Goal: Information Seeking & Learning: Learn about a topic

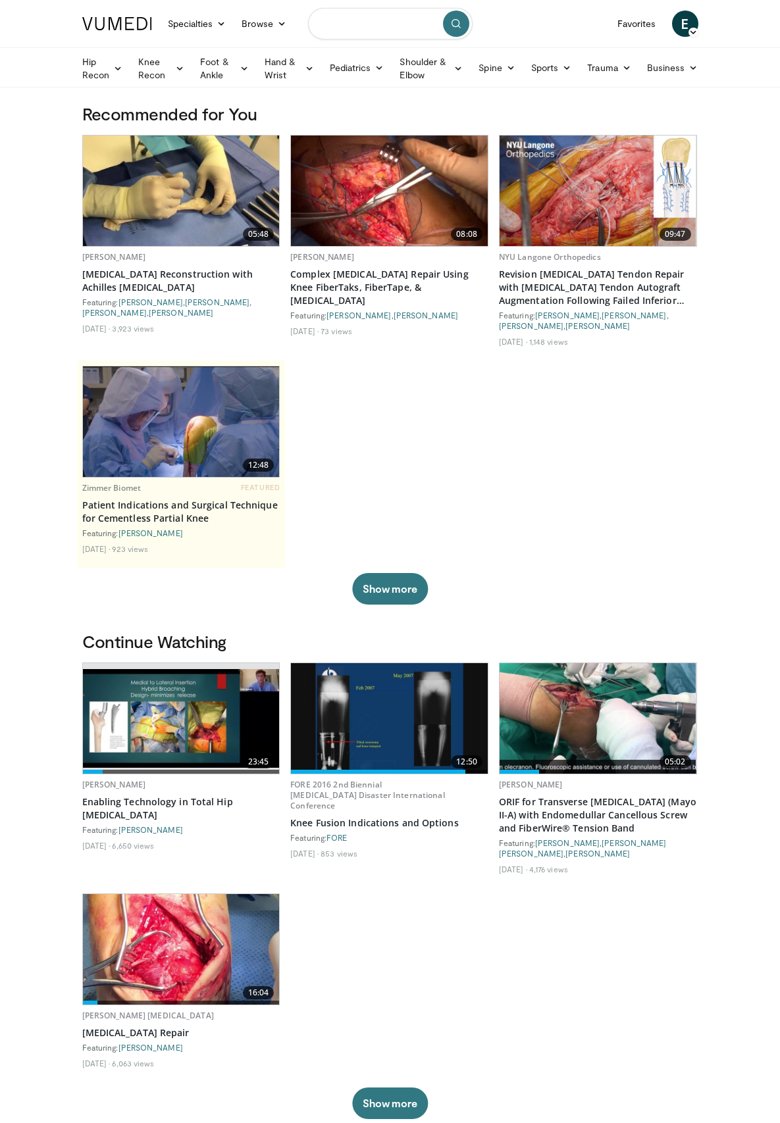
click at [308, 21] on input "Search topics, interventions" at bounding box center [390, 24] width 164 height 32
type input "**********"
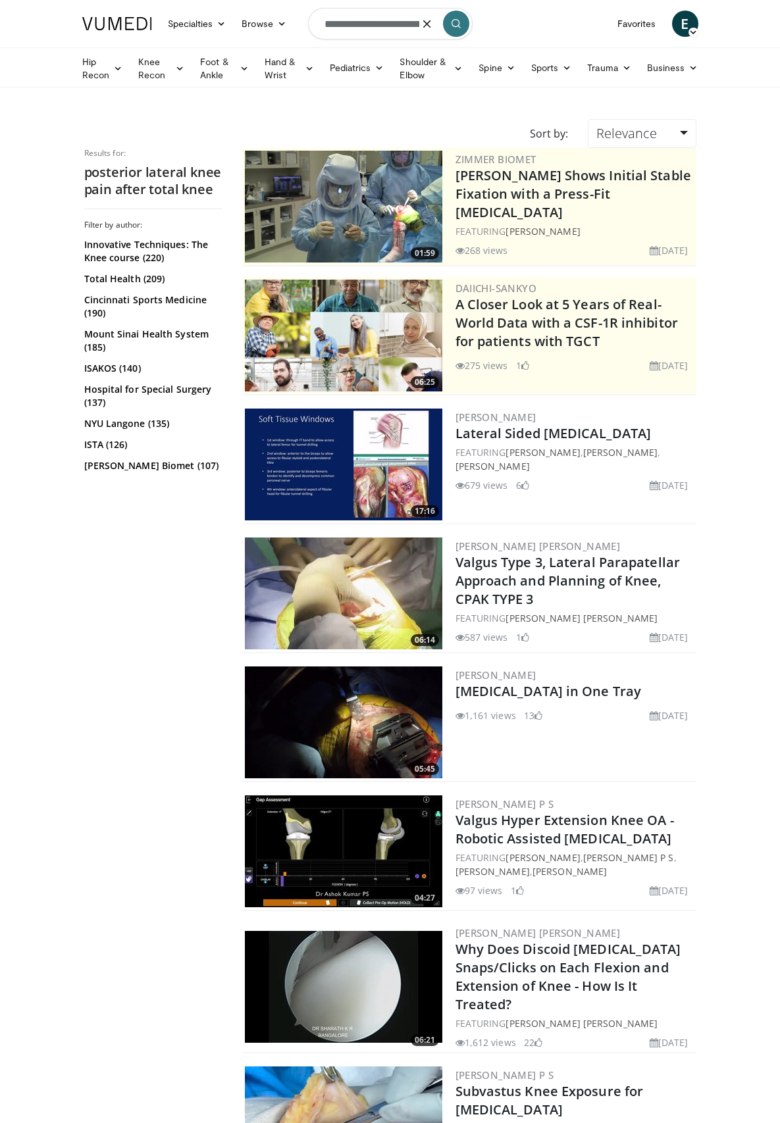
click at [308, 28] on input "**********" at bounding box center [390, 24] width 164 height 32
click at [432, 26] on icon "button" at bounding box center [427, 23] width 11 height 11
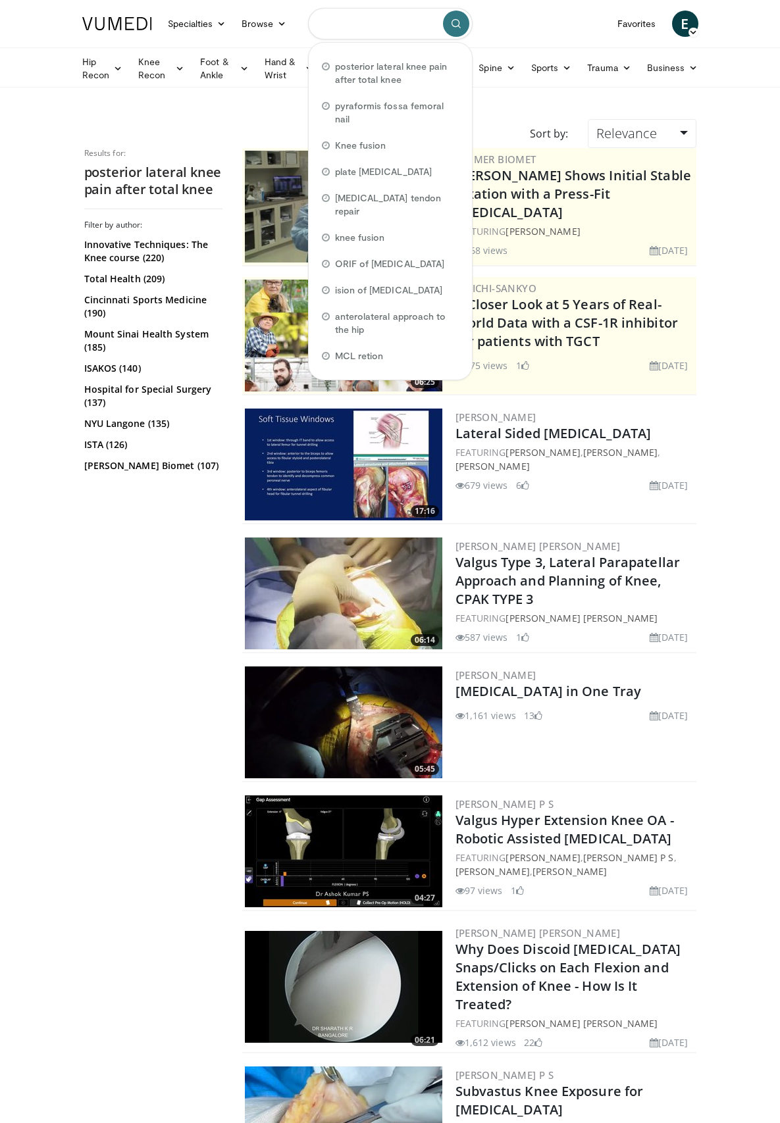
click at [308, 22] on input "Search topics, interventions" at bounding box center [390, 24] width 164 height 32
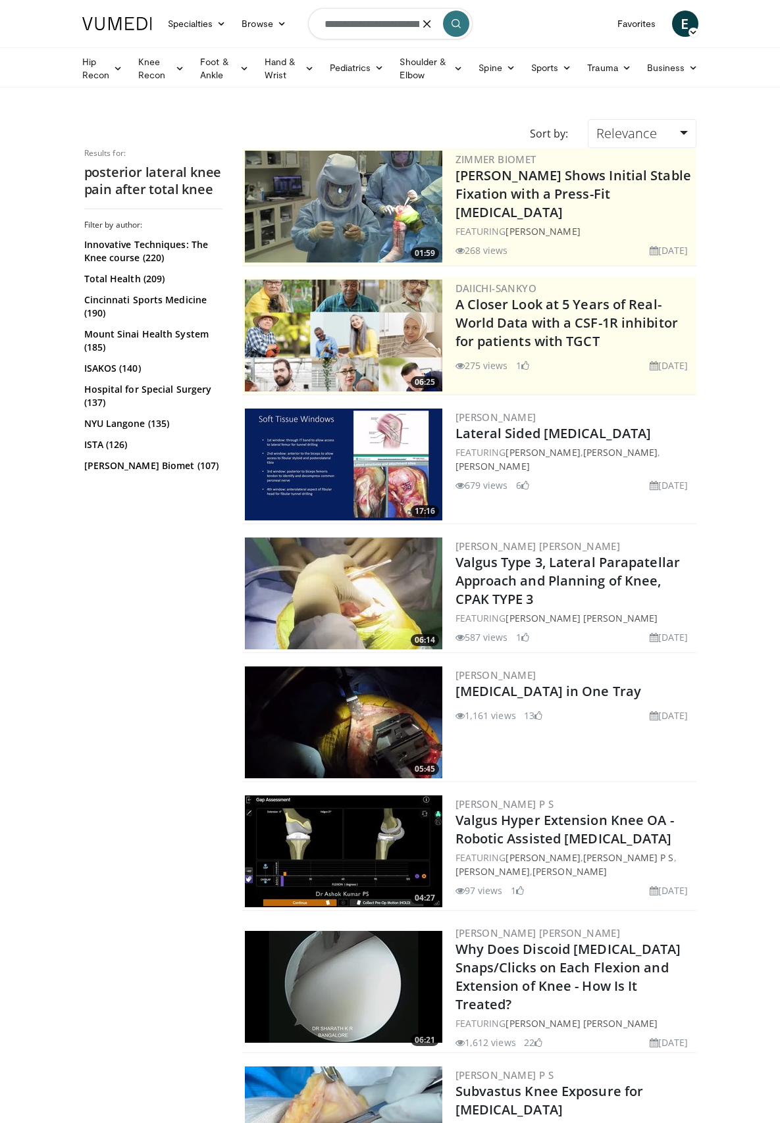
type input "**********"
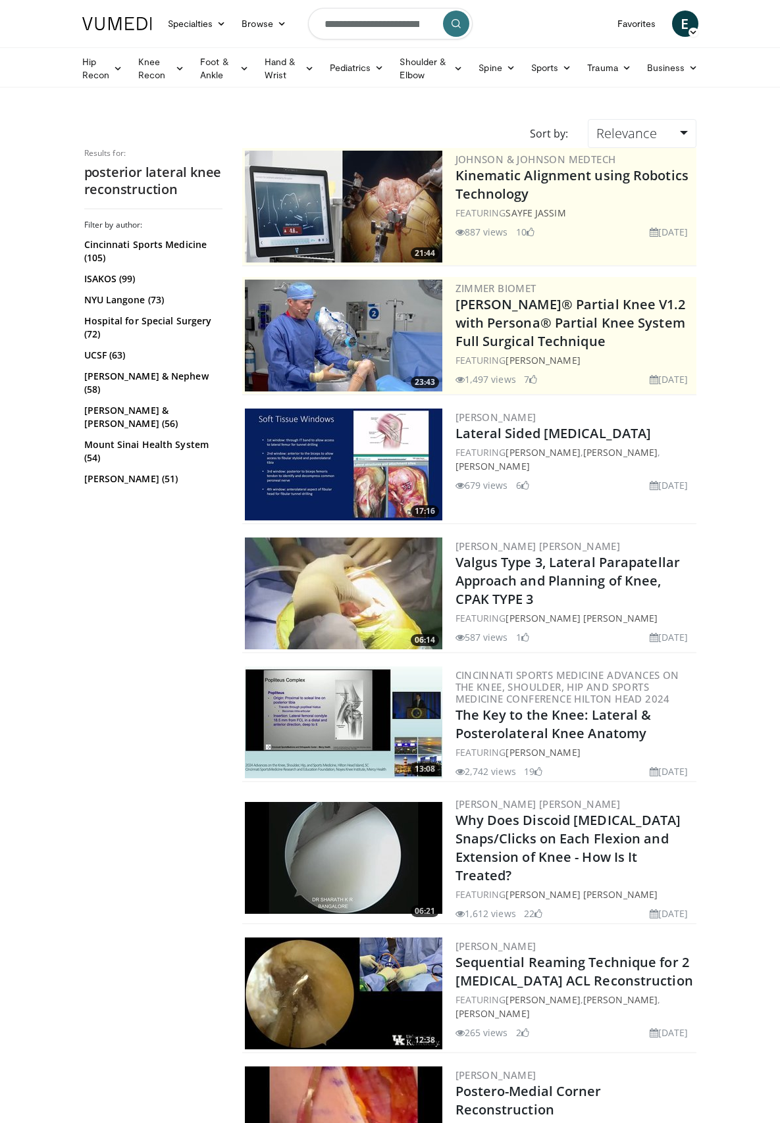
click at [376, 457] on img at bounding box center [343, 465] width 197 height 112
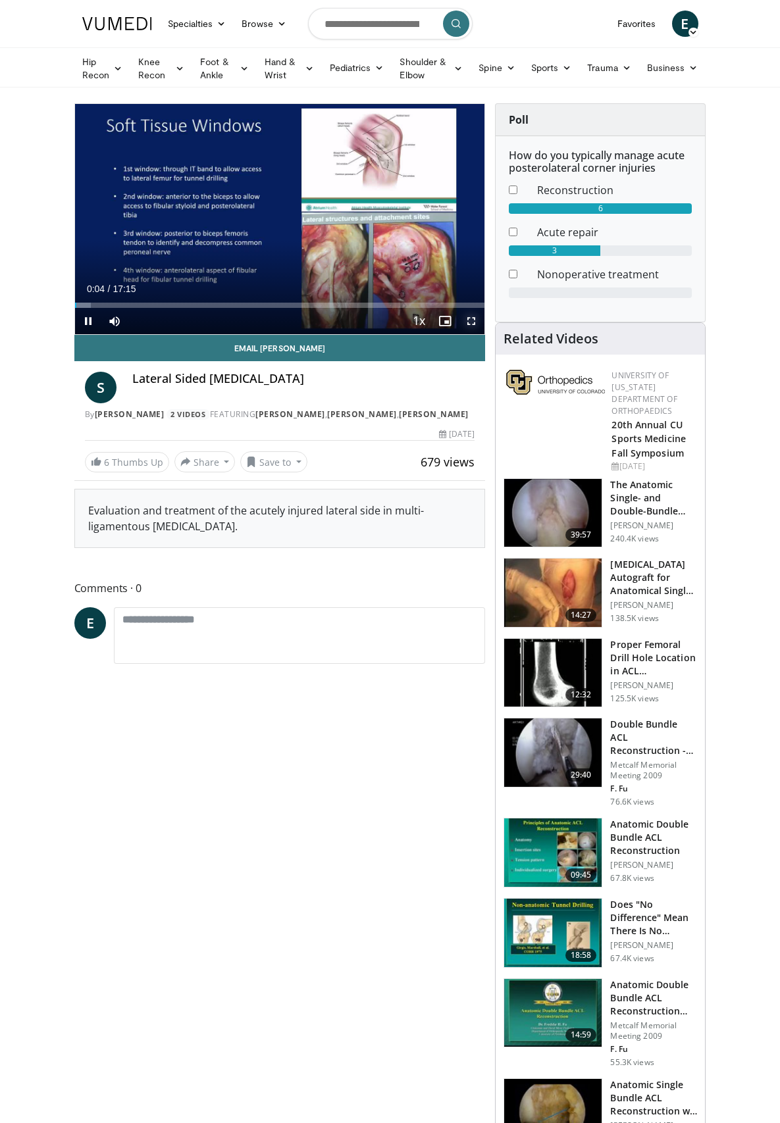
click at [484, 334] on span "Video Player" at bounding box center [471, 321] width 26 height 26
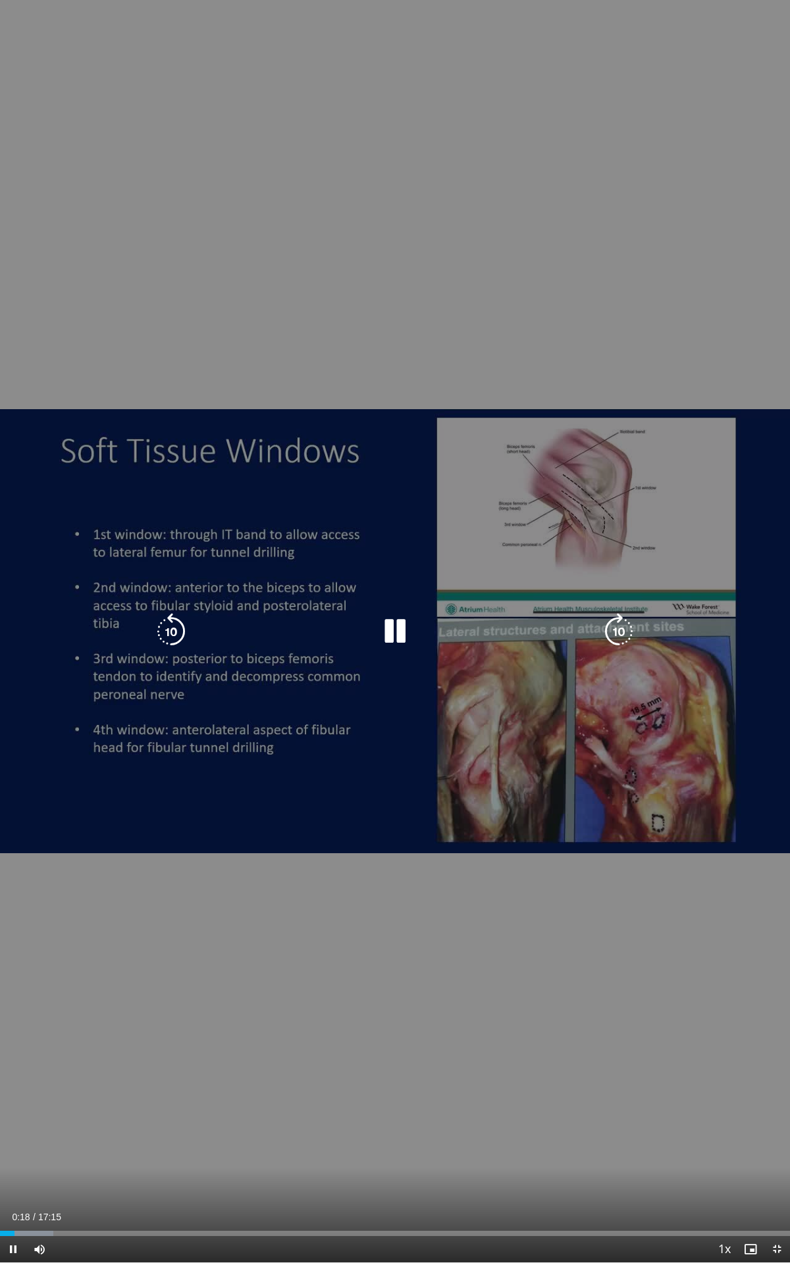
click at [457, 841] on div "10 seconds Tap to unmute" at bounding box center [395, 631] width 790 height 1263
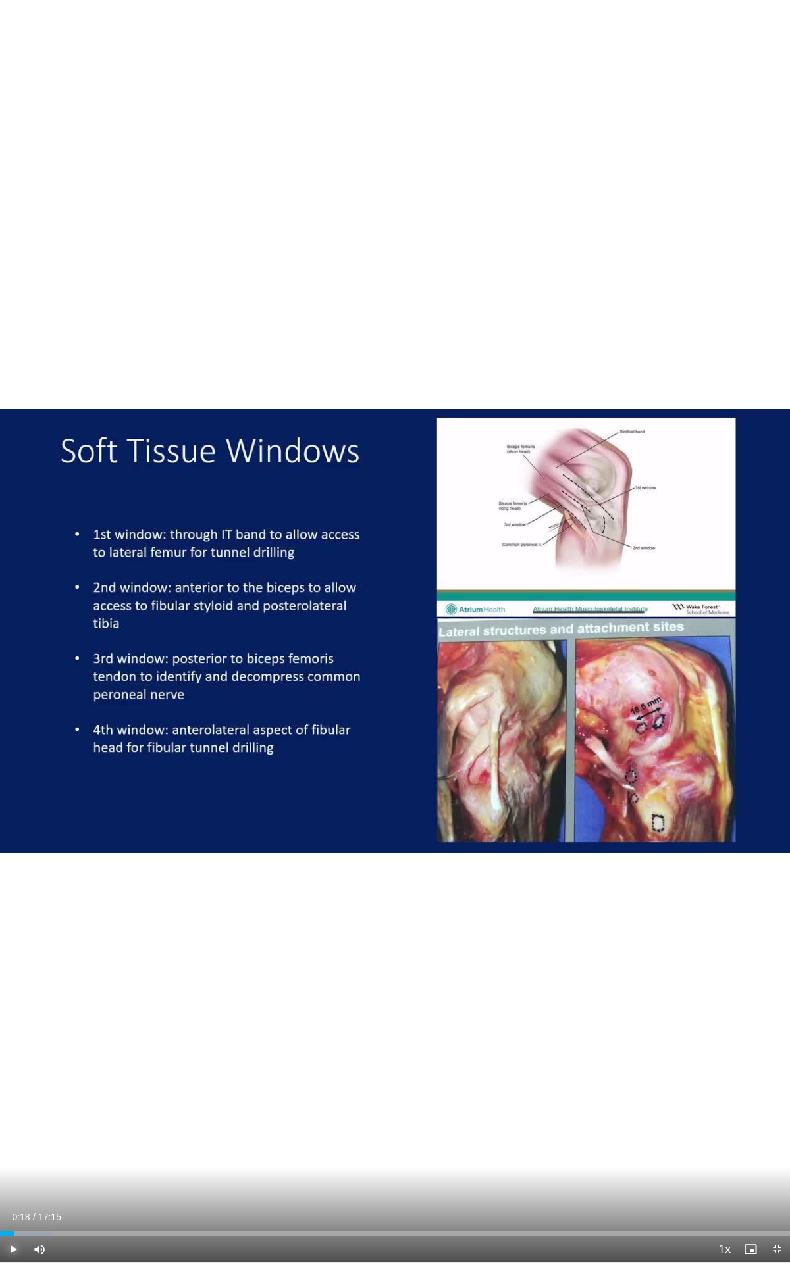
click at [7, 1122] on span "Video Player" at bounding box center [13, 1249] width 26 height 26
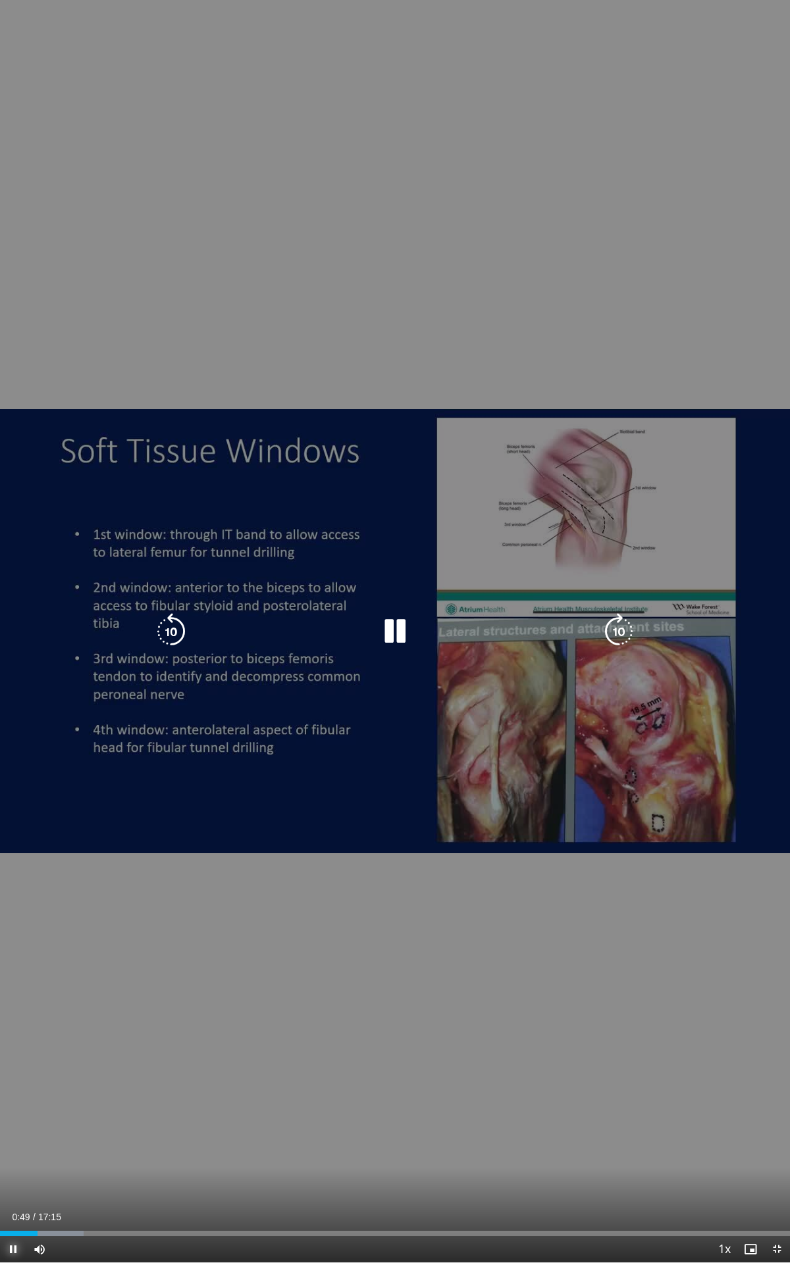
click at [9, 1122] on span "Video Player" at bounding box center [13, 1249] width 26 height 26
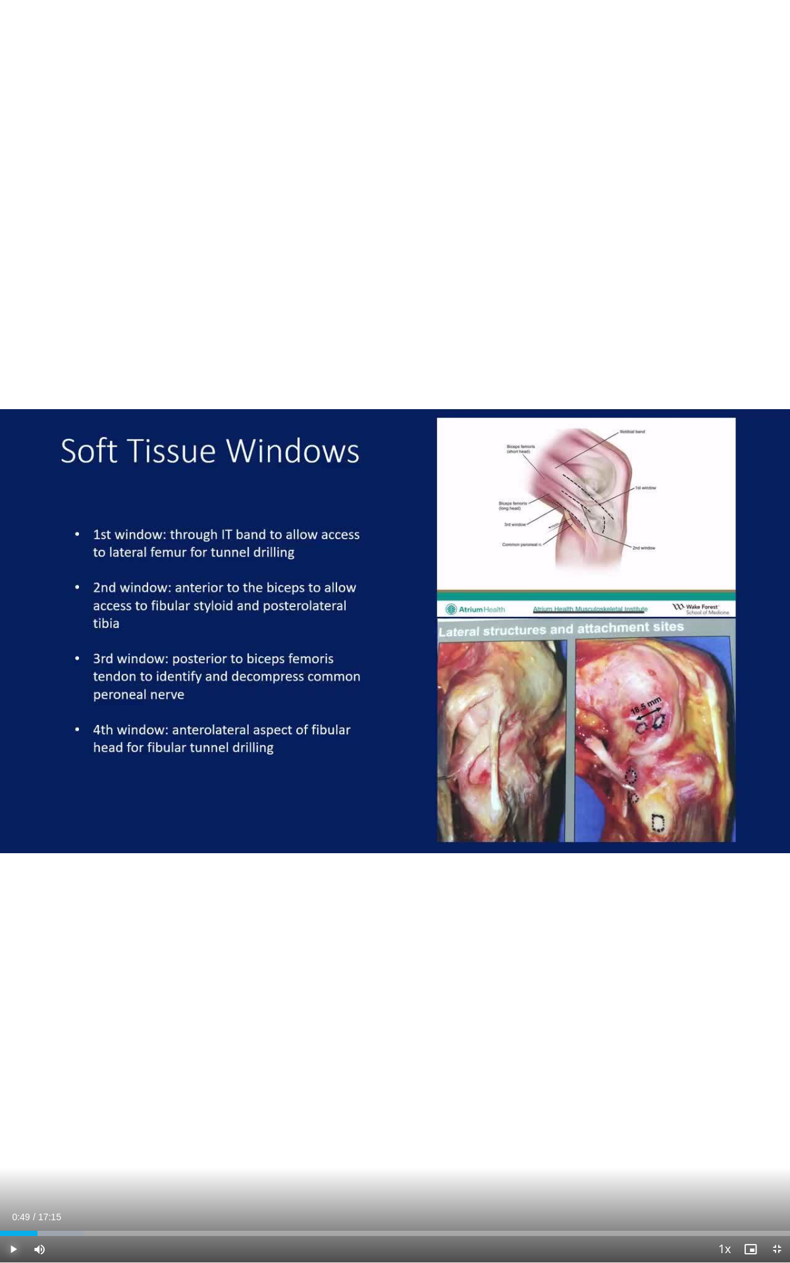
click at [14, 1122] on span "Video Player" at bounding box center [13, 1249] width 26 height 26
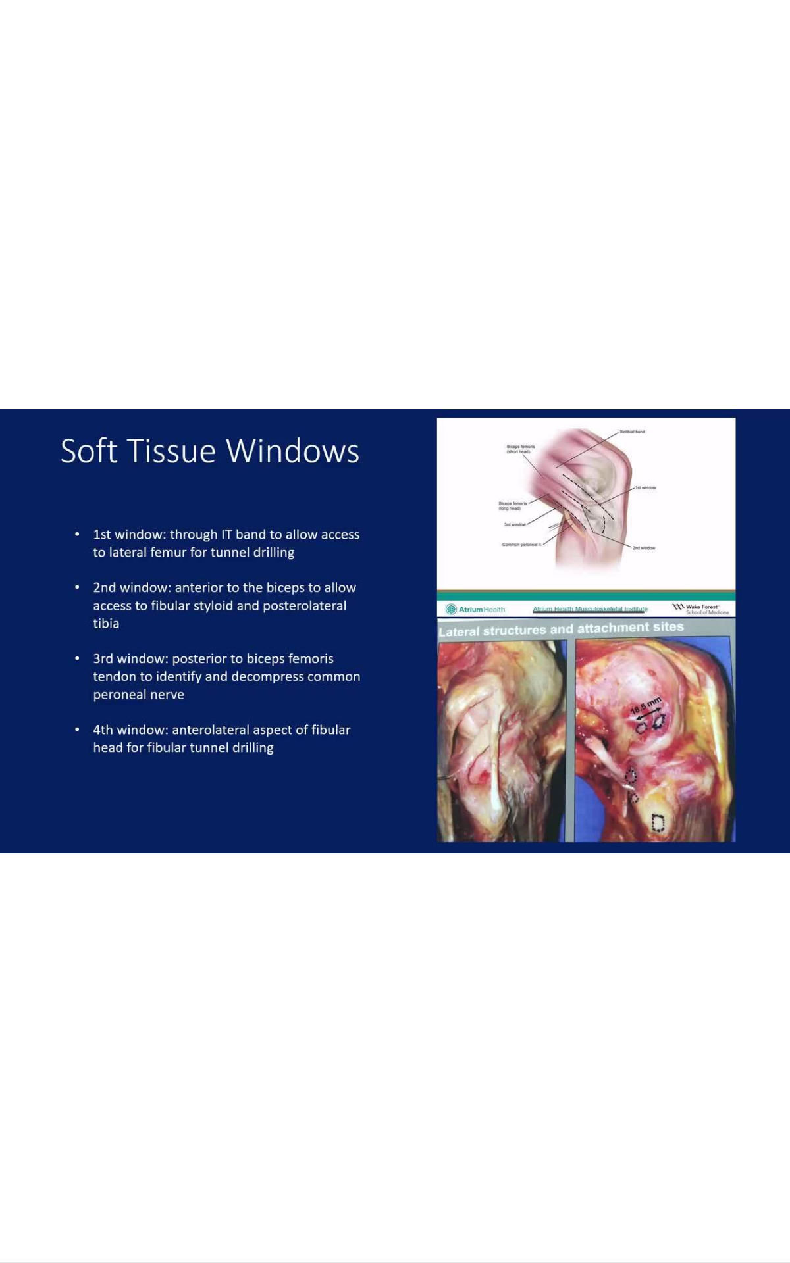
click at [13, 1122] on video-js "**********" at bounding box center [395, 631] width 790 height 1263
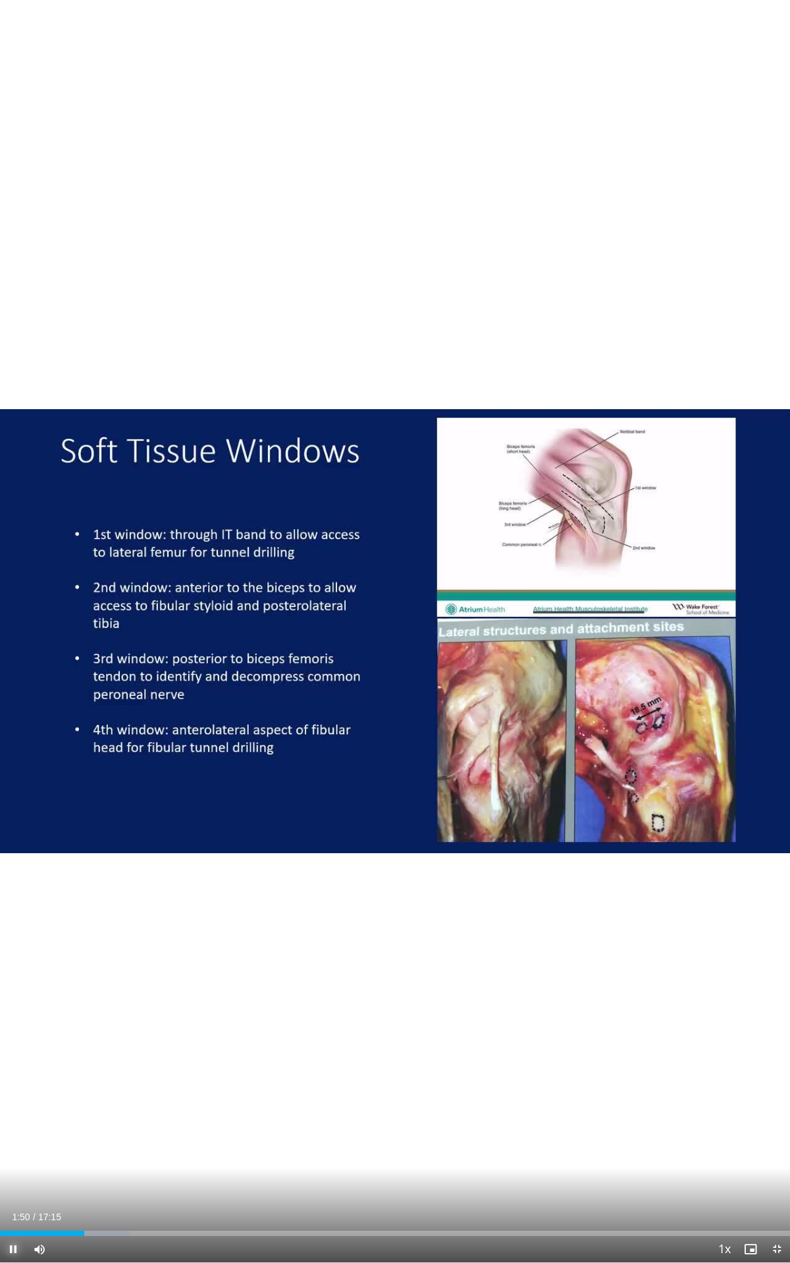
click at [16, 1122] on span "Video Player" at bounding box center [13, 1249] width 26 height 26
click at [14, 1122] on span "Video Player" at bounding box center [13, 1249] width 26 height 26
click at [13, 1122] on span "Video Player" at bounding box center [13, 1249] width 26 height 26
click at [12, 1122] on span "Video Player" at bounding box center [13, 1249] width 26 height 26
click at [14, 1122] on span "Video Player" at bounding box center [13, 1249] width 26 height 26
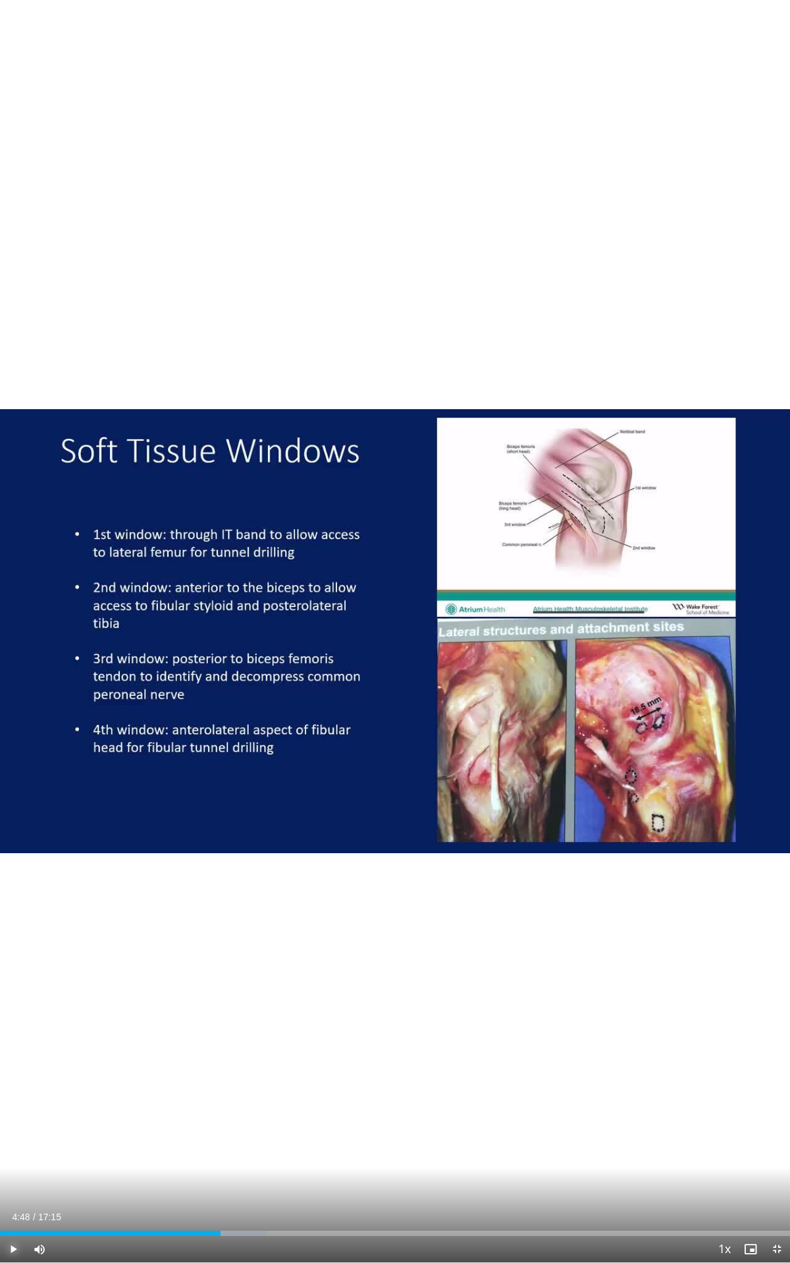
click at [14, 1122] on span "Video Player" at bounding box center [13, 1249] width 26 height 26
click at [344, 1122] on div "Progress Bar" at bounding box center [344, 1233] width 1 height 5
click at [353, 1122] on div "Progress Bar" at bounding box center [353, 1233] width 1 height 5
click at [372, 1122] on div "Loaded : 51.12% 08:08 08:08" at bounding box center [395, 1230] width 790 height 13
click at [7, 1122] on span "Video Player" at bounding box center [13, 1249] width 26 height 26
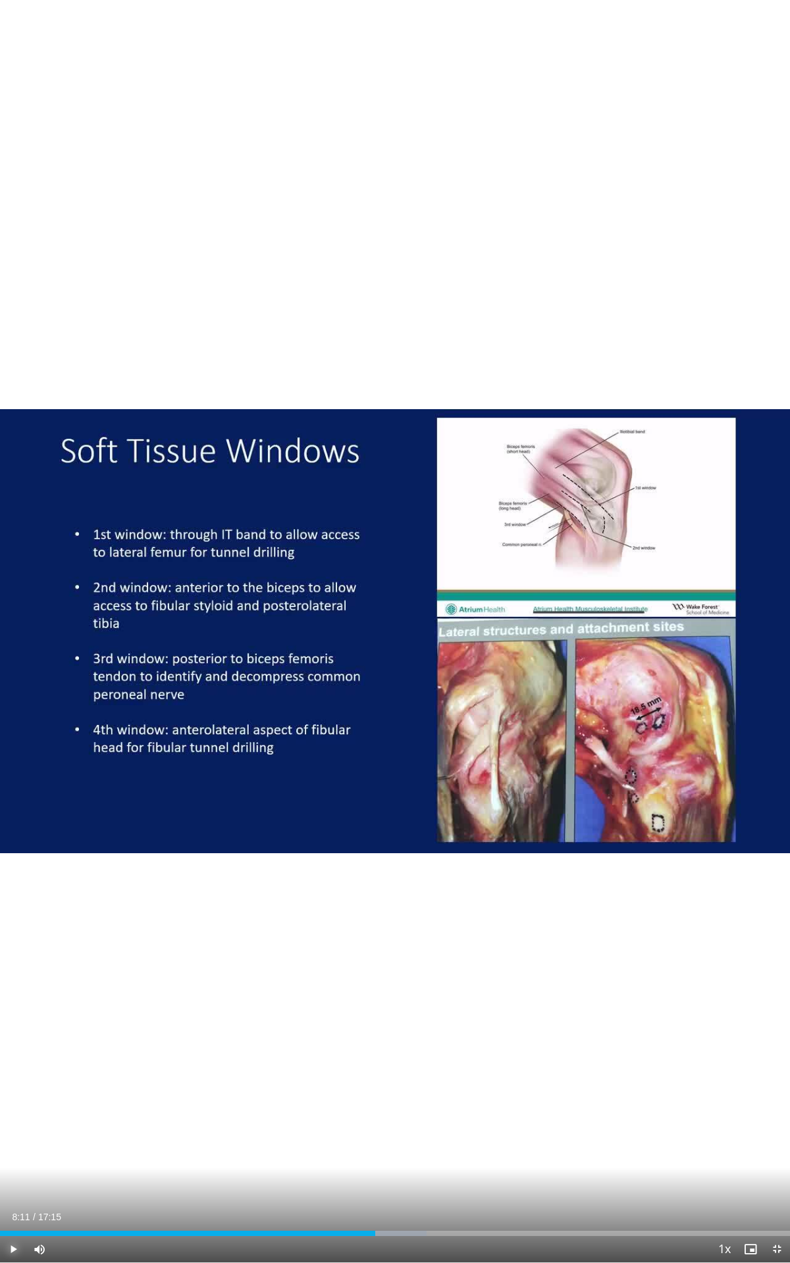
click at [11, 1122] on span "Video Player" at bounding box center [13, 1249] width 26 height 26
click at [361, 1122] on div "Progress Bar" at bounding box center [361, 1233] width 1 height 5
click at [514, 1122] on div "Loaded : 75.23% 11:54 11:13" at bounding box center [395, 1230] width 790 height 13
click at [15, 1122] on span "Video Player" at bounding box center [13, 1249] width 26 height 26
click at [12, 1122] on span "Video Player" at bounding box center [13, 1249] width 26 height 26
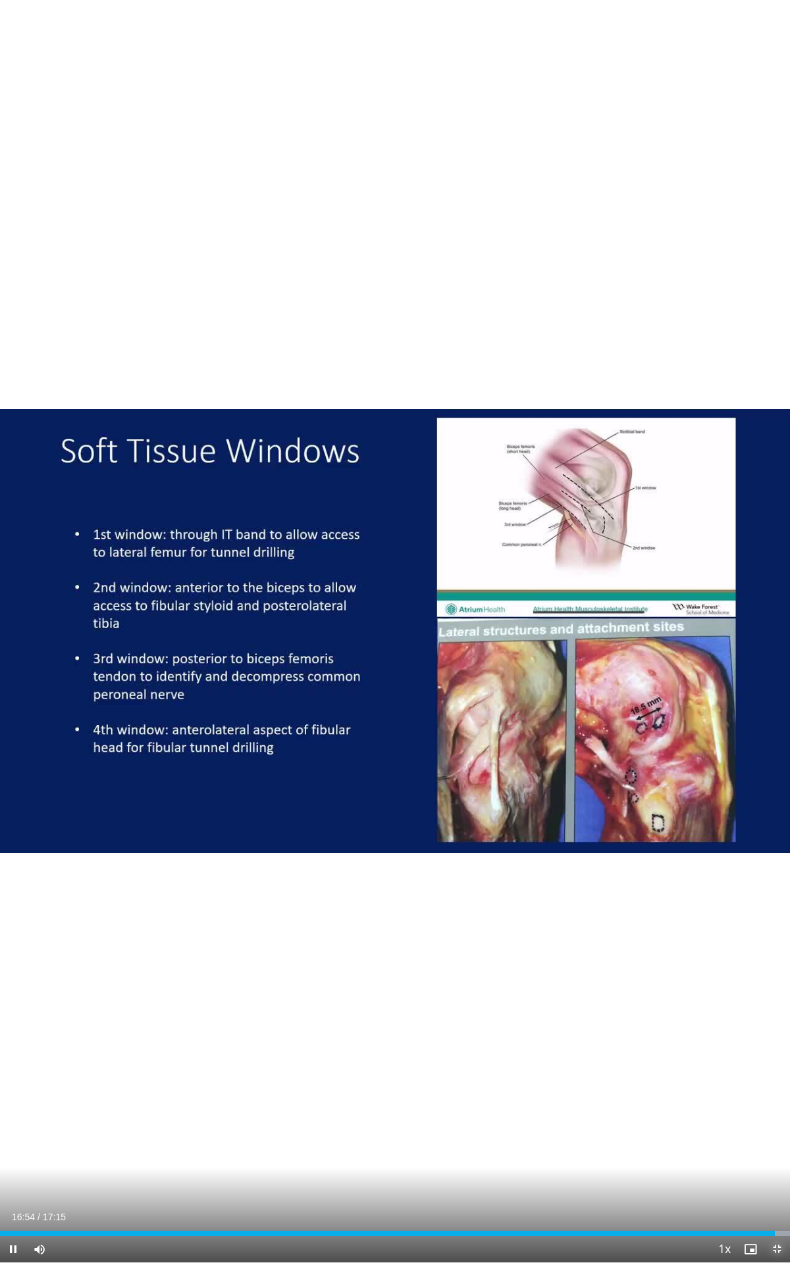
click at [774, 1122] on span "Video Player" at bounding box center [776, 1249] width 26 height 26
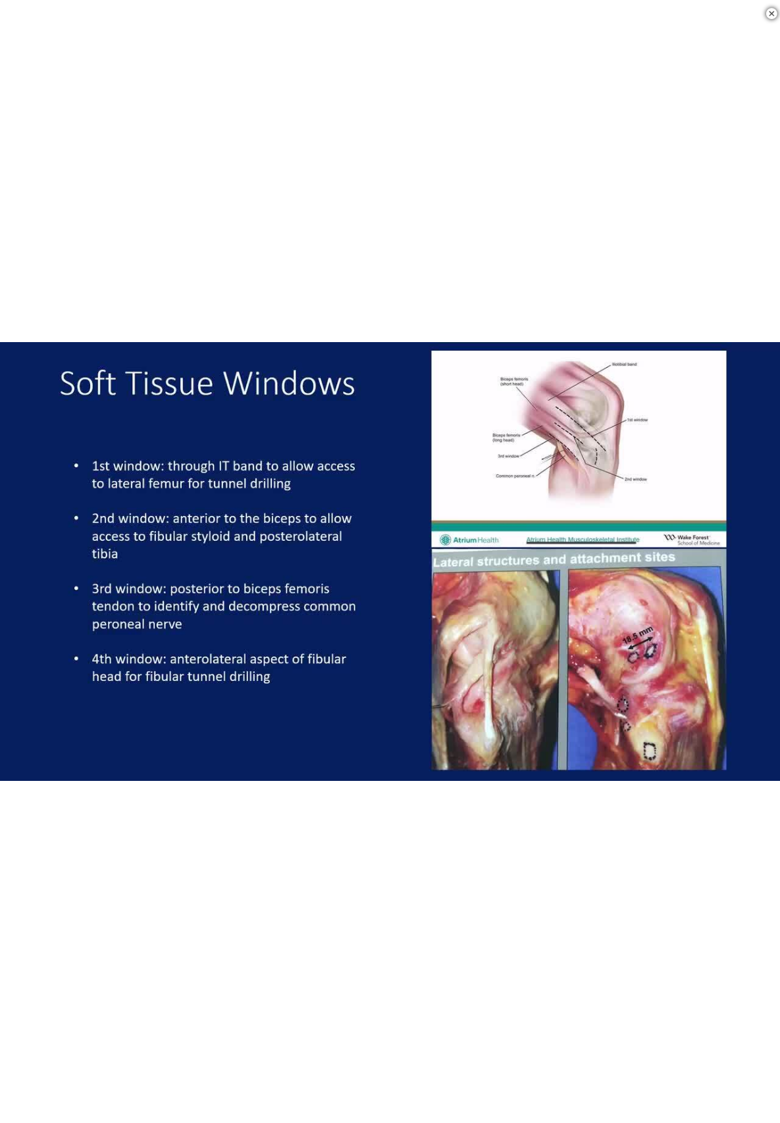
scroll to position [197, 0]
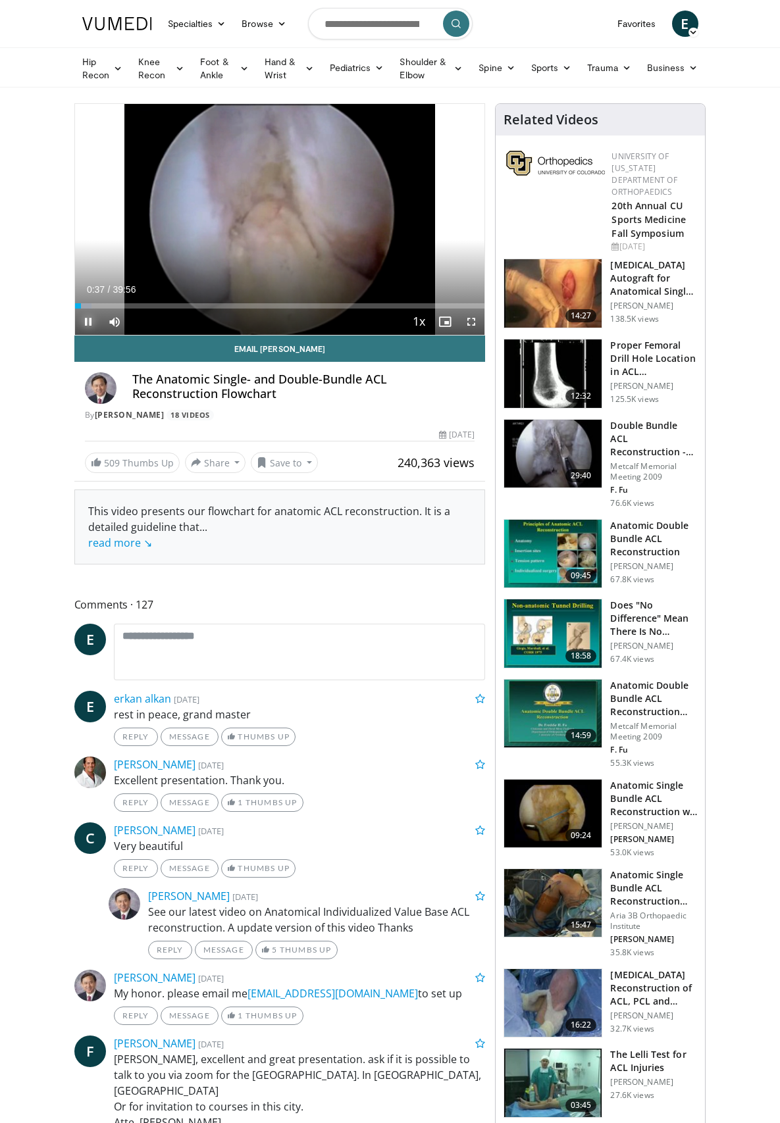
click at [75, 335] on span "Video Player" at bounding box center [88, 322] width 26 height 26
